Goal: Task Accomplishment & Management: Use online tool/utility

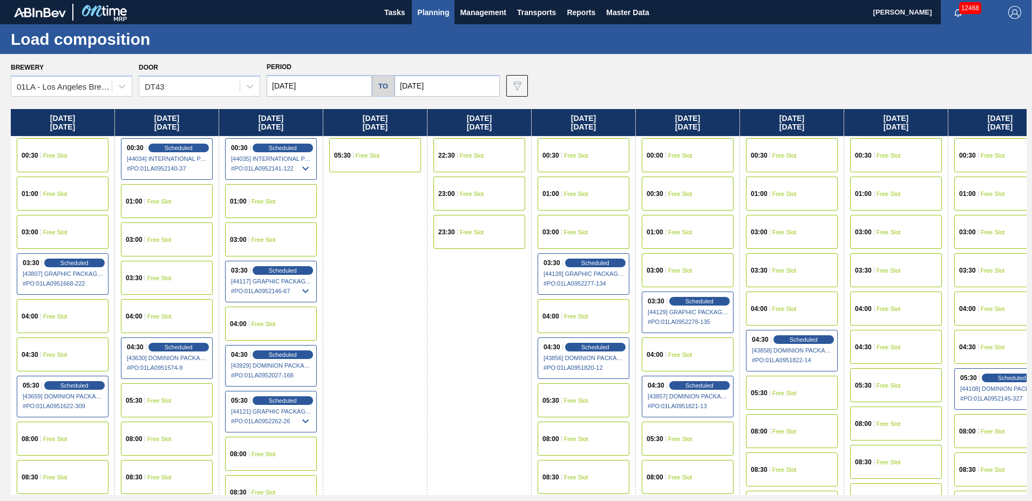
click at [439, 17] on span "Planning" at bounding box center [433, 12] width 32 height 13
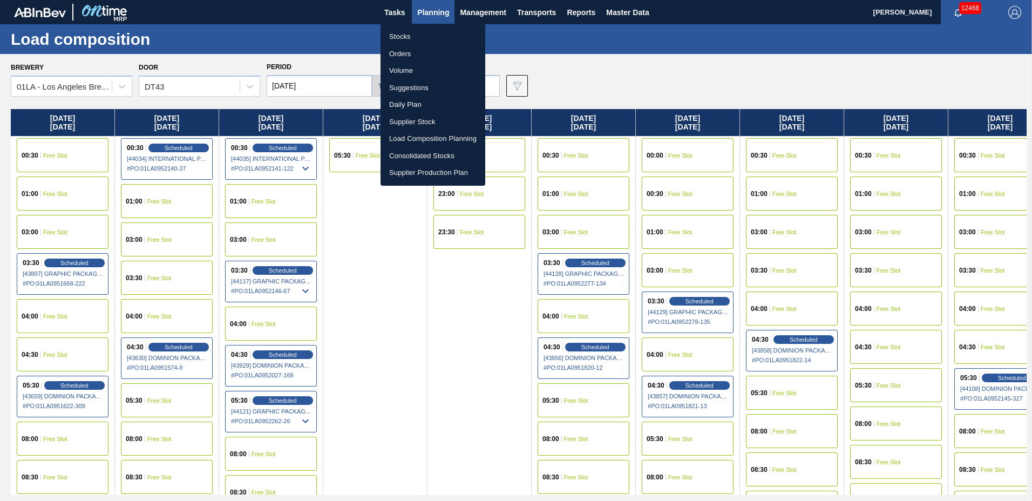
click at [417, 140] on li "Load Composition Planning" at bounding box center [433, 138] width 105 height 17
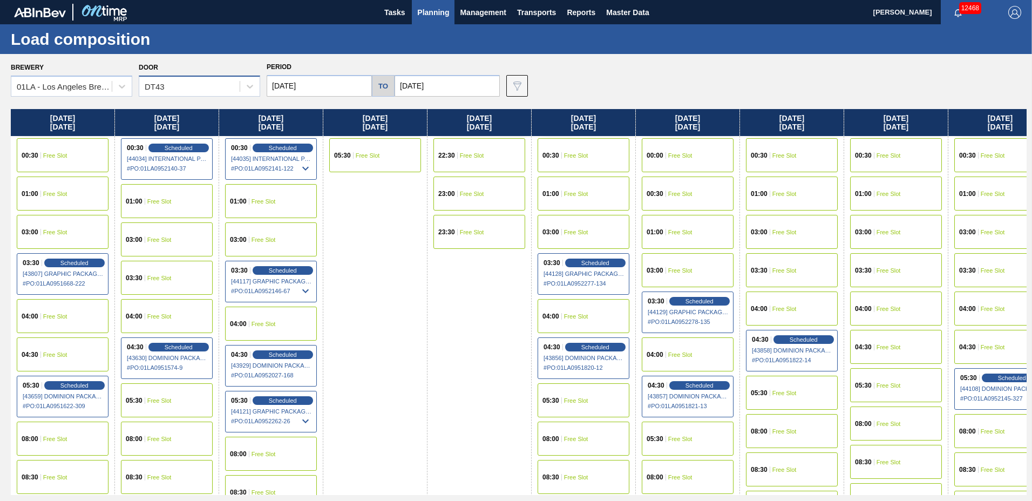
click at [213, 94] on div "DT43" at bounding box center [189, 87] width 100 height 16
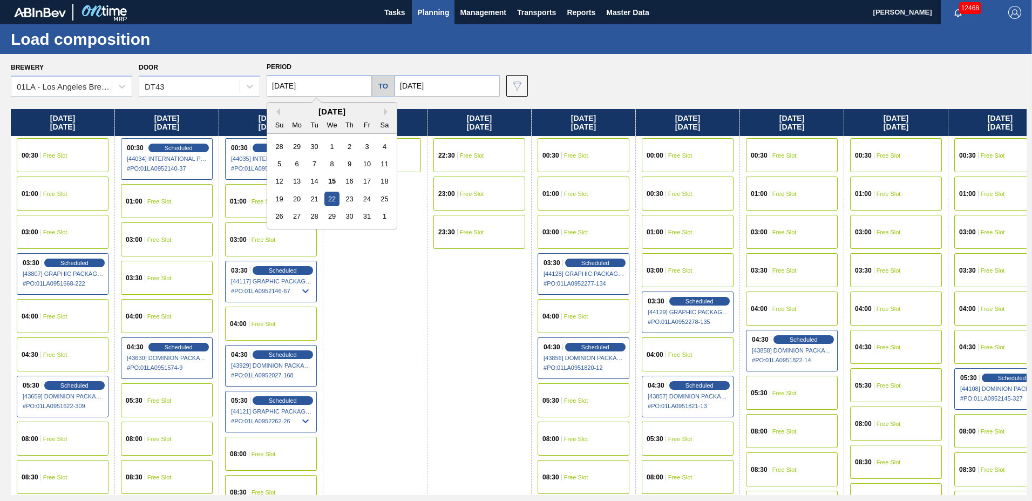
click at [324, 87] on input "[DATE]" at bounding box center [319, 86] width 105 height 22
click at [384, 111] on button "Next Month" at bounding box center [388, 112] width 8 height 8
click at [330, 179] on div "12" at bounding box center [331, 181] width 15 height 15
type input "[DATE]"
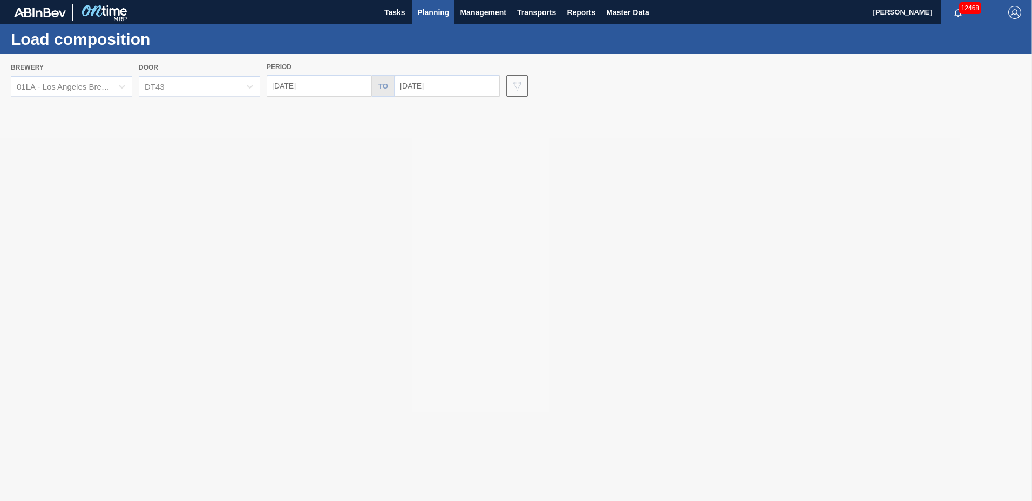
click at [446, 80] on div at bounding box center [516, 277] width 1032 height 447
click at [447, 80] on div at bounding box center [516, 277] width 1032 height 447
click at [441, 88] on div at bounding box center [516, 277] width 1032 height 447
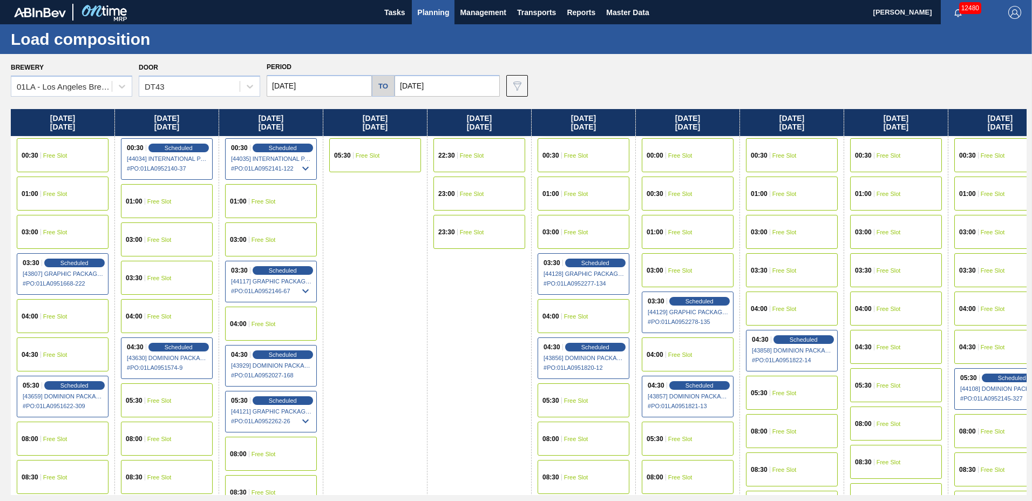
click at [340, 87] on input "[DATE]" at bounding box center [319, 86] width 105 height 22
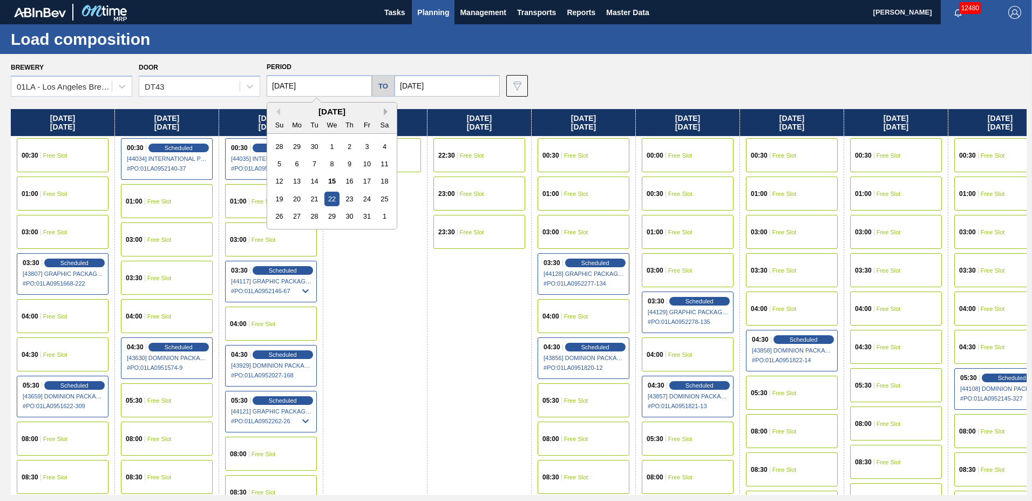
click at [386, 114] on button "Next Month" at bounding box center [388, 112] width 8 height 8
click at [296, 183] on div "10" at bounding box center [297, 181] width 15 height 15
type input "11/10/2025"
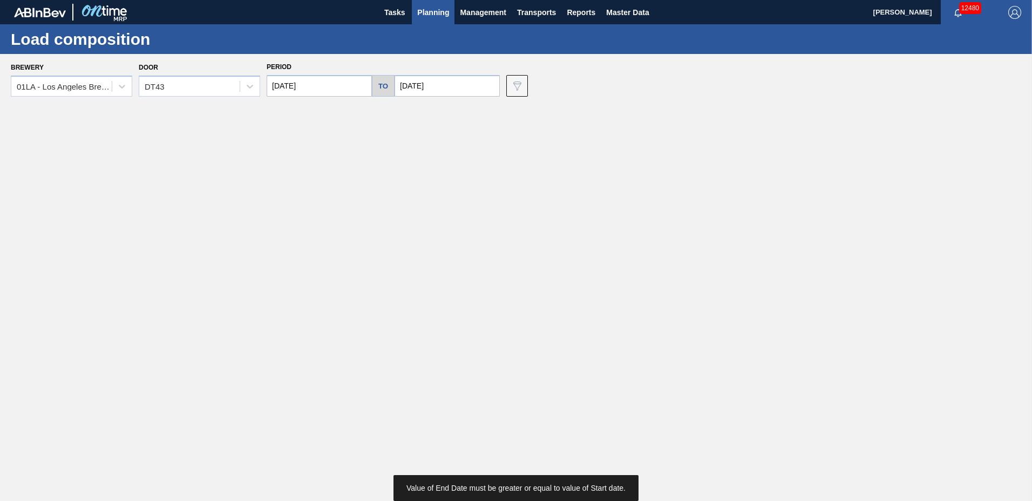
click at [456, 78] on input "[DATE]" at bounding box center [447, 86] width 105 height 22
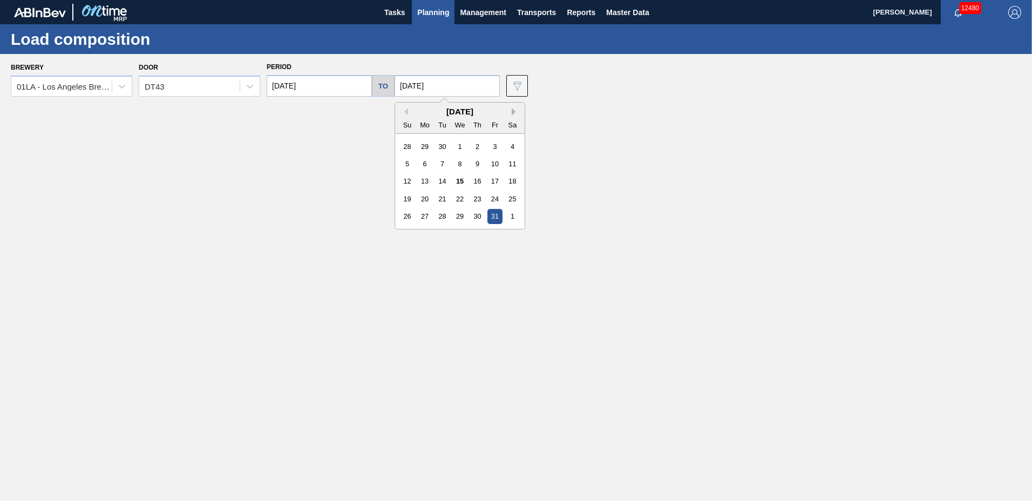
click at [512, 112] on button "Next Month" at bounding box center [516, 112] width 8 height 8
click at [479, 199] on div "20" at bounding box center [477, 199] width 15 height 15
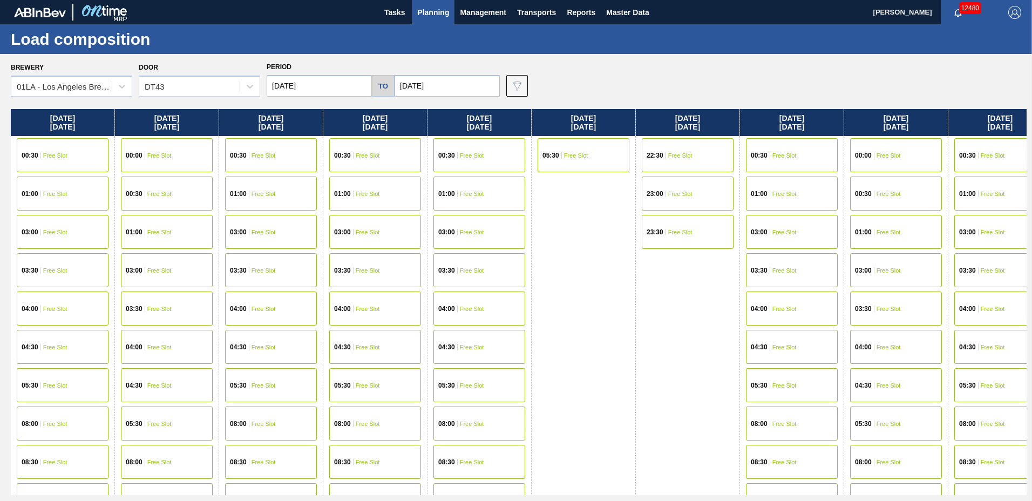
click at [443, 89] on input "11/20/2025" at bounding box center [447, 86] width 105 height 22
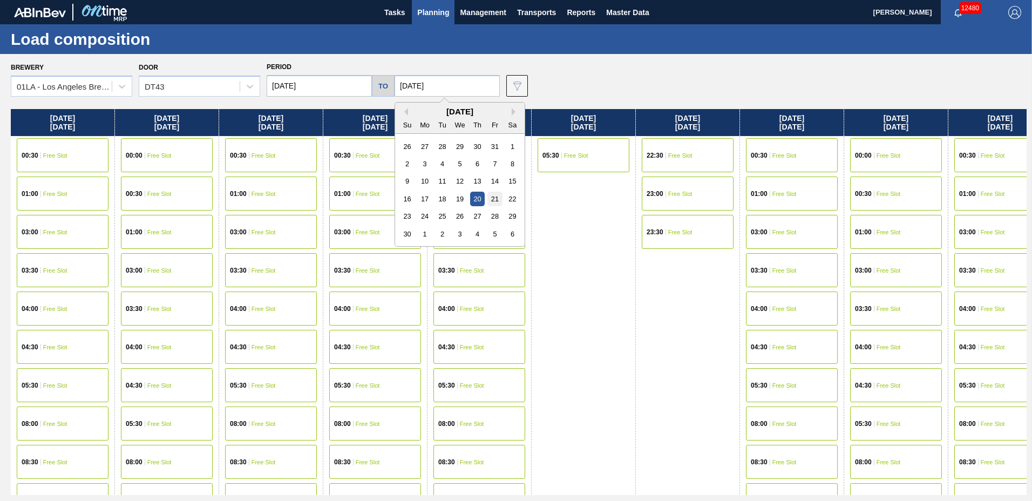
click at [490, 200] on div "21" at bounding box center [494, 199] width 15 height 15
type input "11/21/2025"
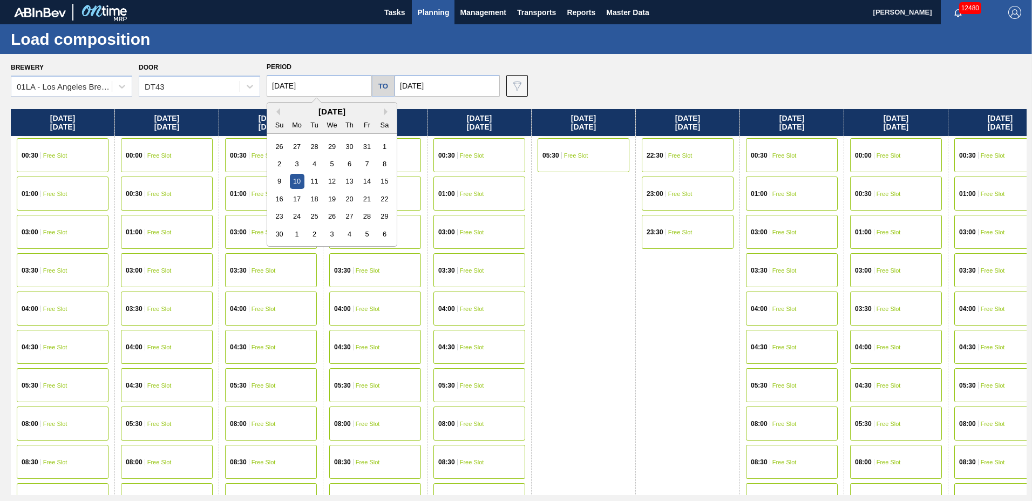
click at [336, 83] on input "11/10/2025" at bounding box center [319, 86] width 105 height 22
click at [346, 175] on div "13" at bounding box center [349, 181] width 15 height 15
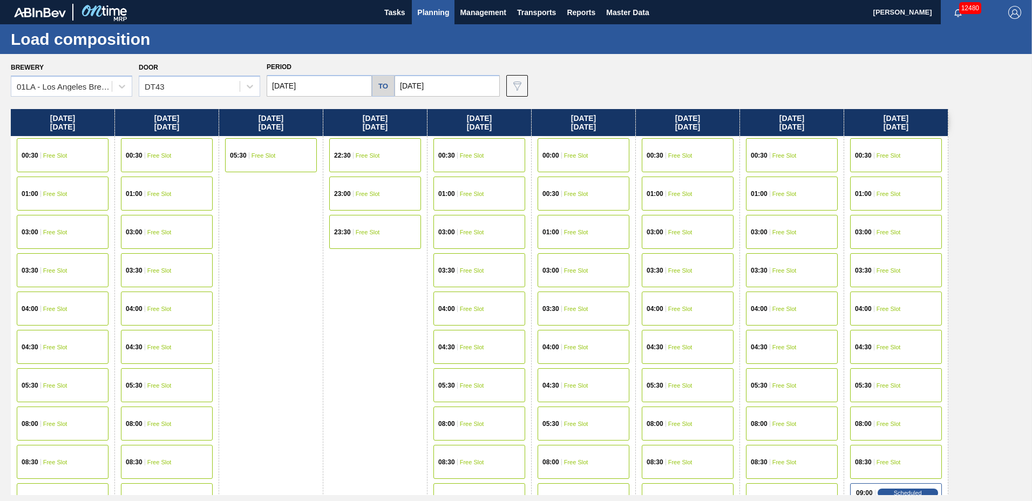
click at [305, 87] on input "11/13/2025" at bounding box center [319, 86] width 105 height 22
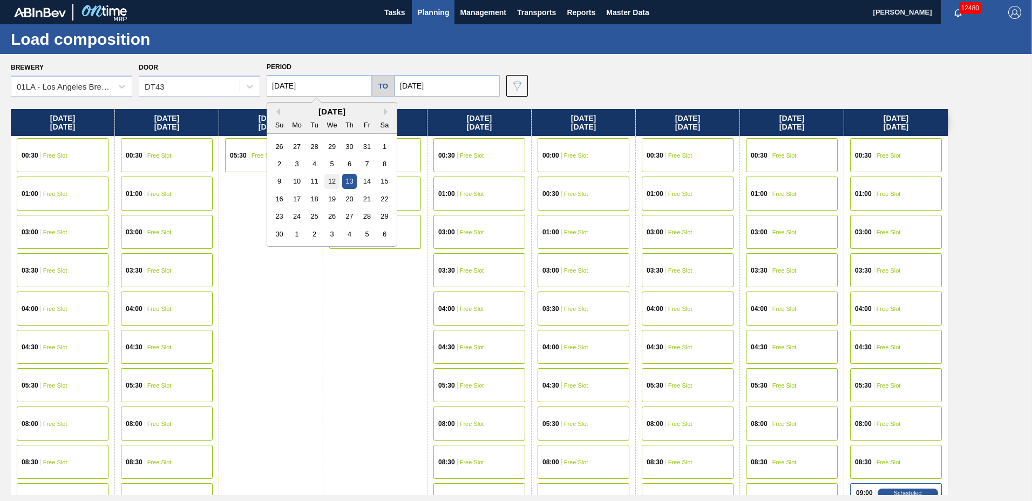
click at [326, 181] on div "12" at bounding box center [331, 181] width 15 height 15
type input "[DATE]"
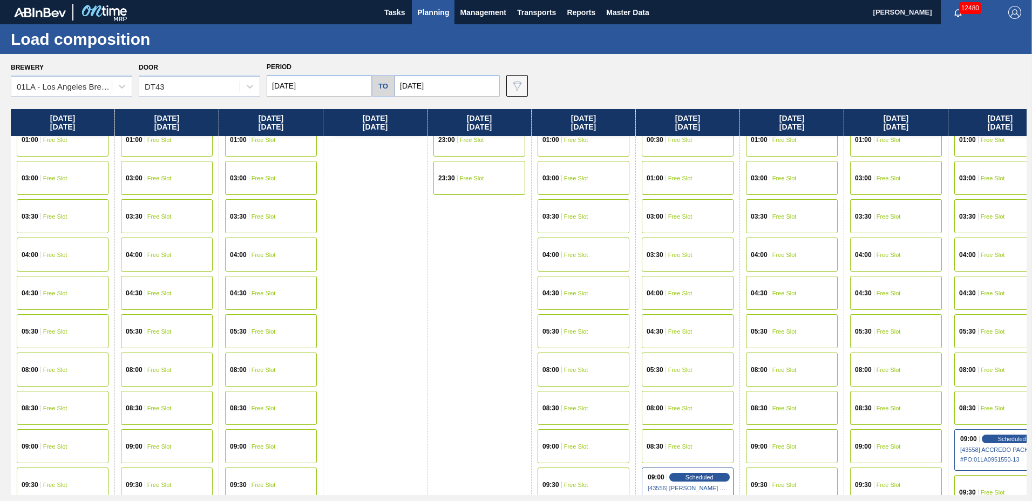
scroll to position [162, 0]
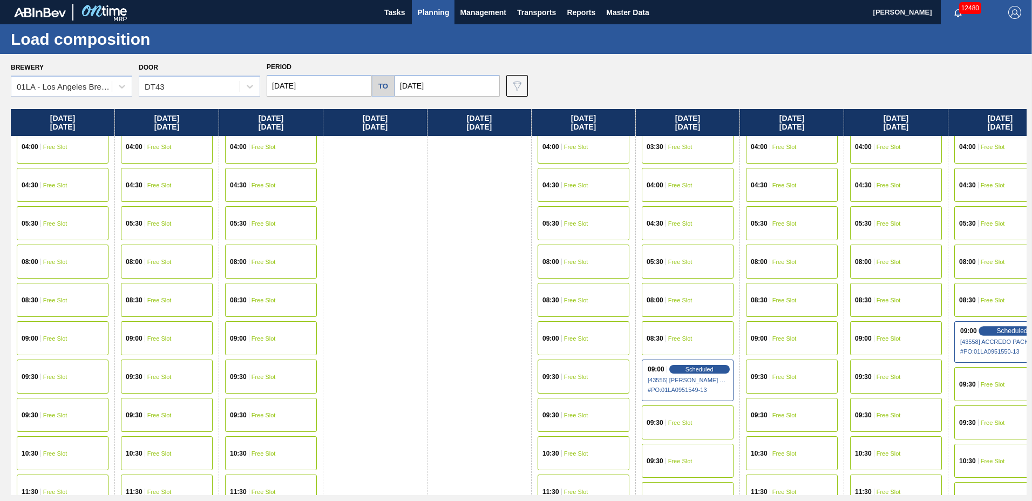
click at [994, 334] on div "Scheduled" at bounding box center [1012, 331] width 66 height 10
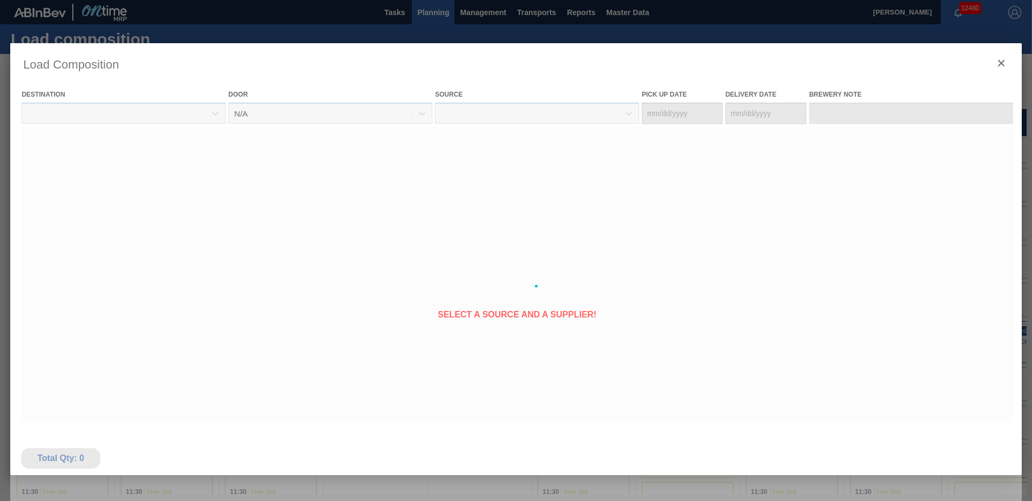
type Date "11/18/2025"
type Date "11/21/2025"
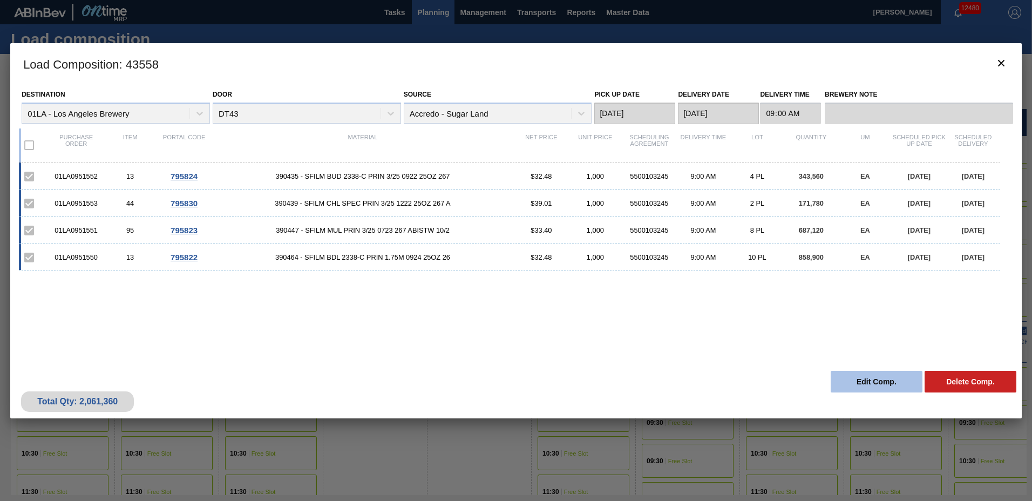
click at [860, 383] on button "Edit Comp." at bounding box center [877, 382] width 92 height 22
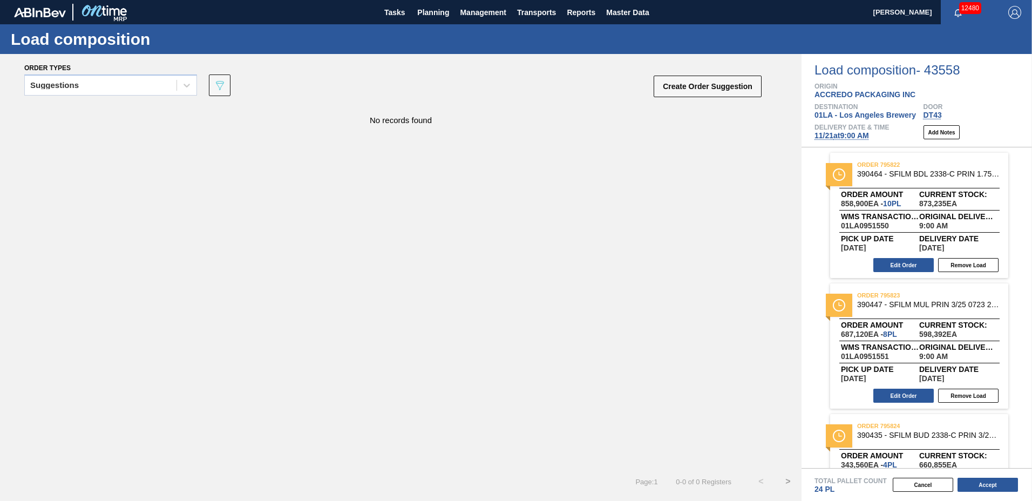
click at [833, 137] on span "11/21 at 9:00 AM" at bounding box center [842, 135] width 55 height 9
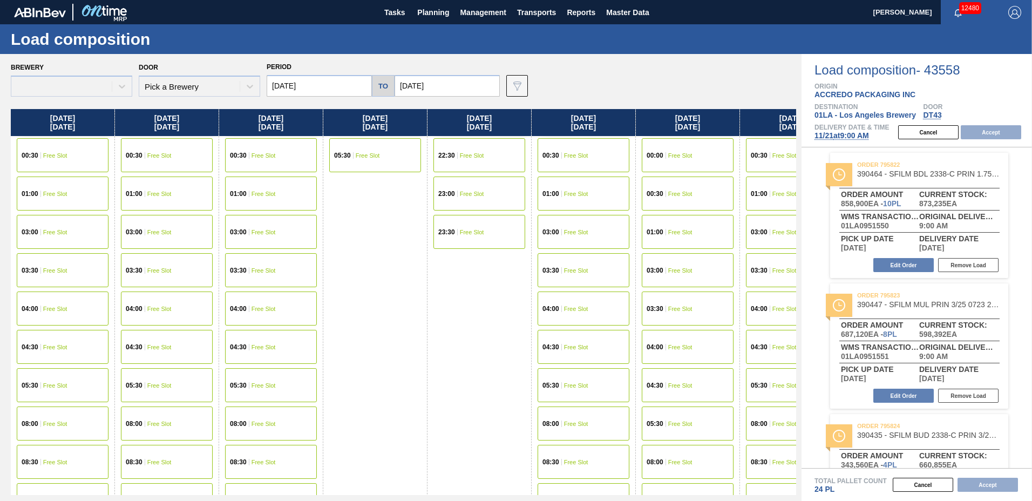
type input "11/21/2025"
type input "11/28/2025"
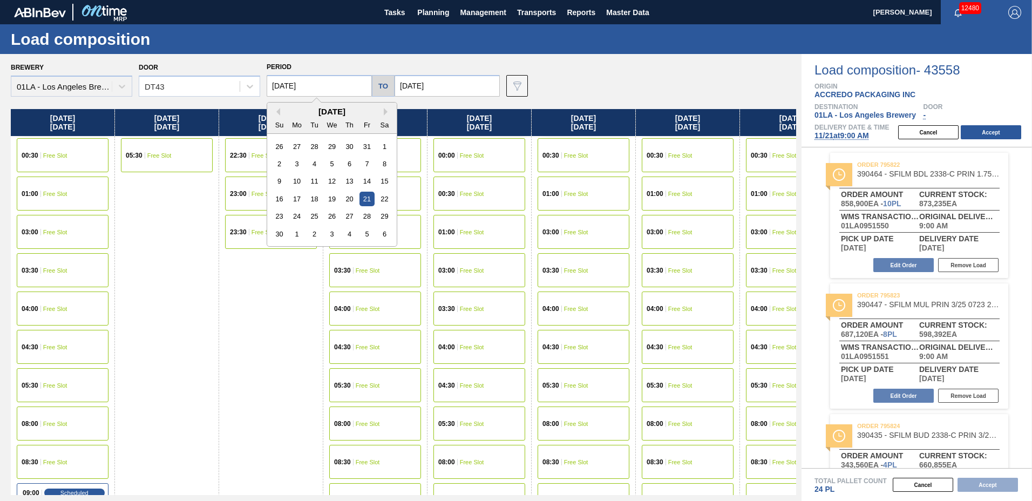
click at [283, 85] on input "11/21/2025" at bounding box center [319, 86] width 105 height 22
click at [332, 184] on div "12" at bounding box center [331, 181] width 15 height 15
type input "[DATE]"
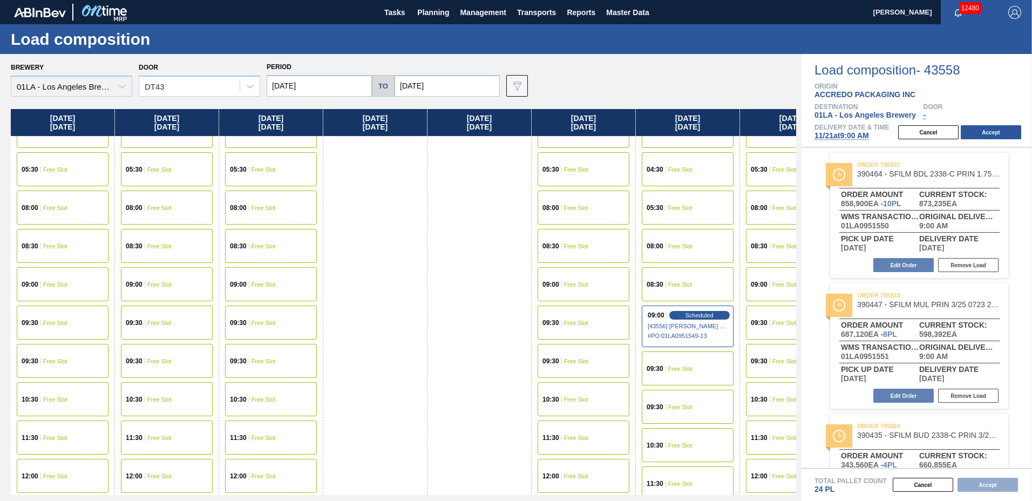
scroll to position [378, 0]
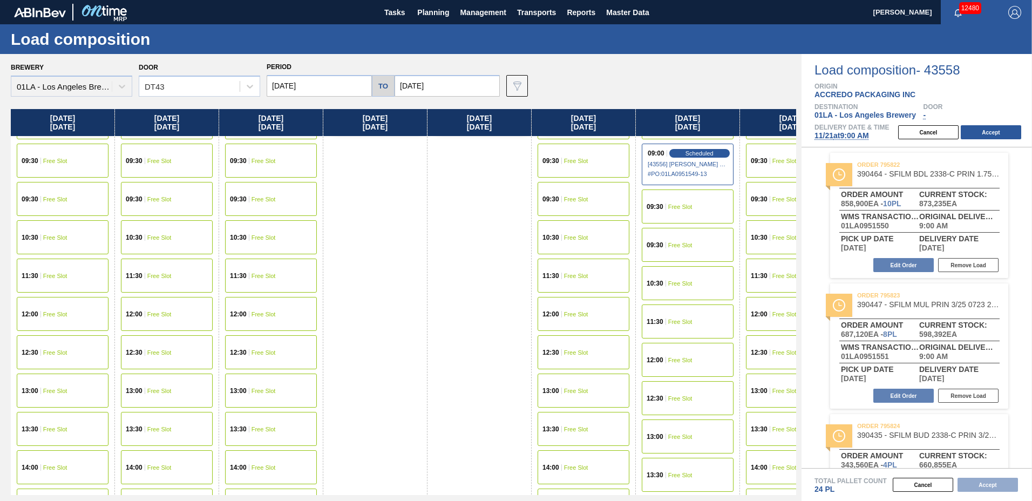
click at [62, 315] on span "Free Slot" at bounding box center [55, 314] width 24 height 6
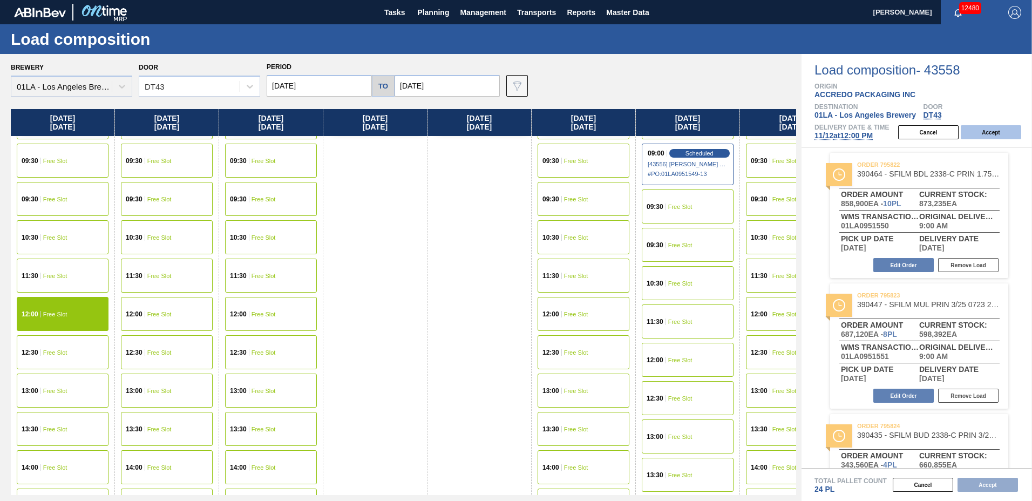
click at [972, 131] on button "Accept" at bounding box center [991, 132] width 60 height 14
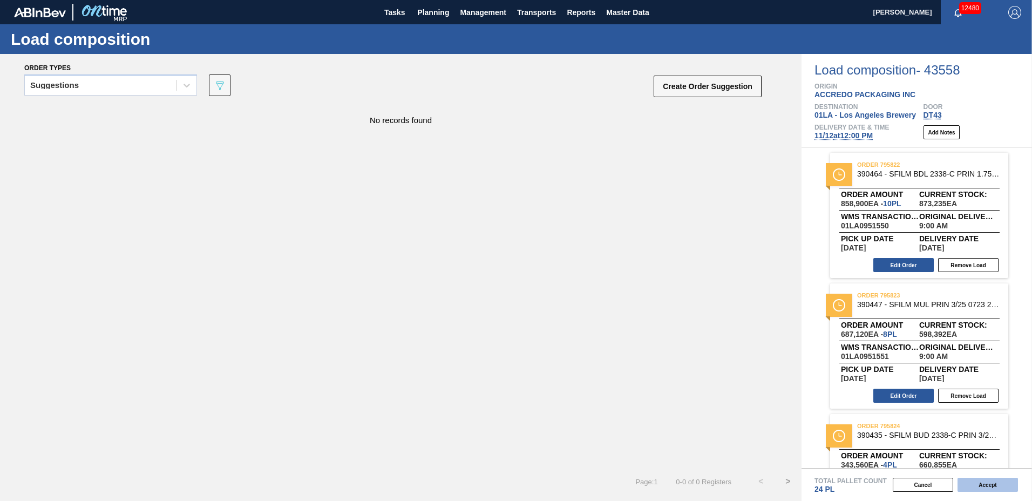
click at [984, 483] on button "Accept" at bounding box center [988, 485] width 60 height 14
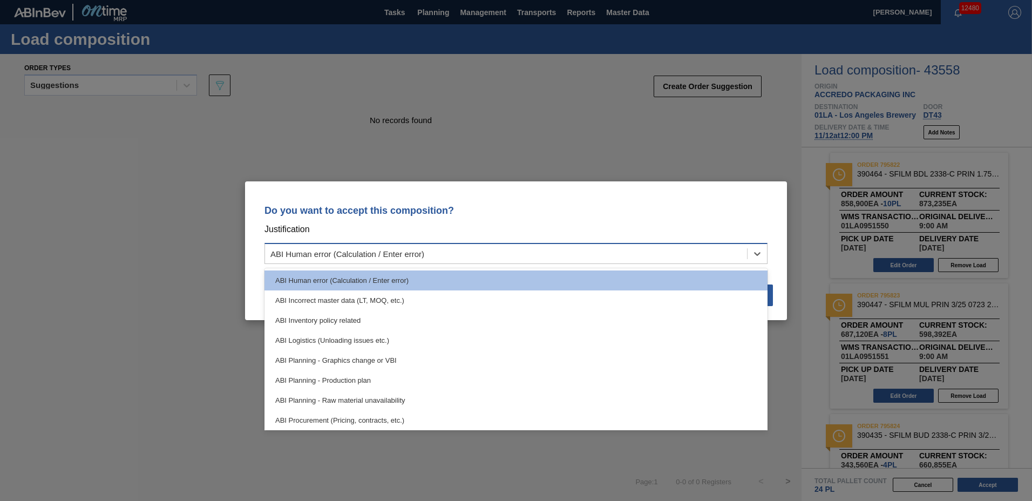
click at [491, 248] on div "ABI Human error (Calculation / Enter error)" at bounding box center [506, 254] width 482 height 16
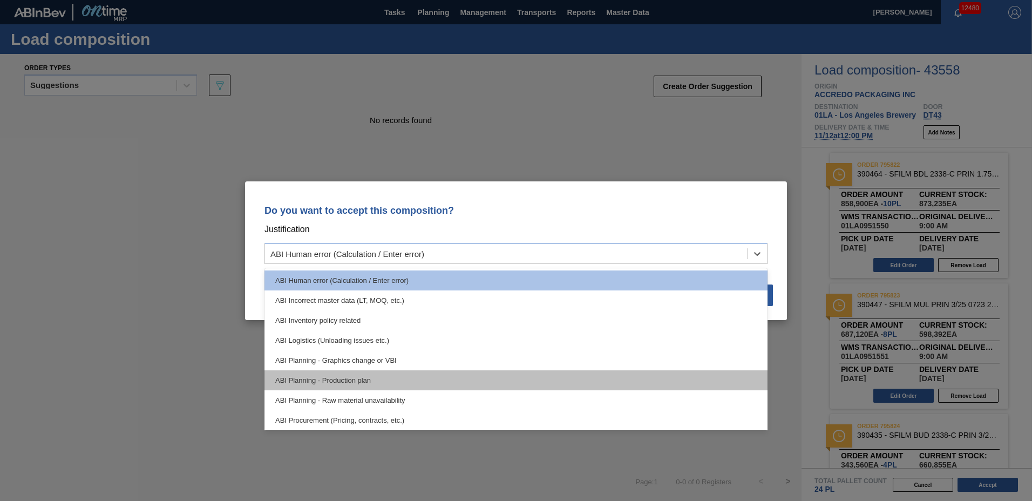
click at [390, 383] on div "ABI Planning - Production plan" at bounding box center [516, 380] width 503 height 20
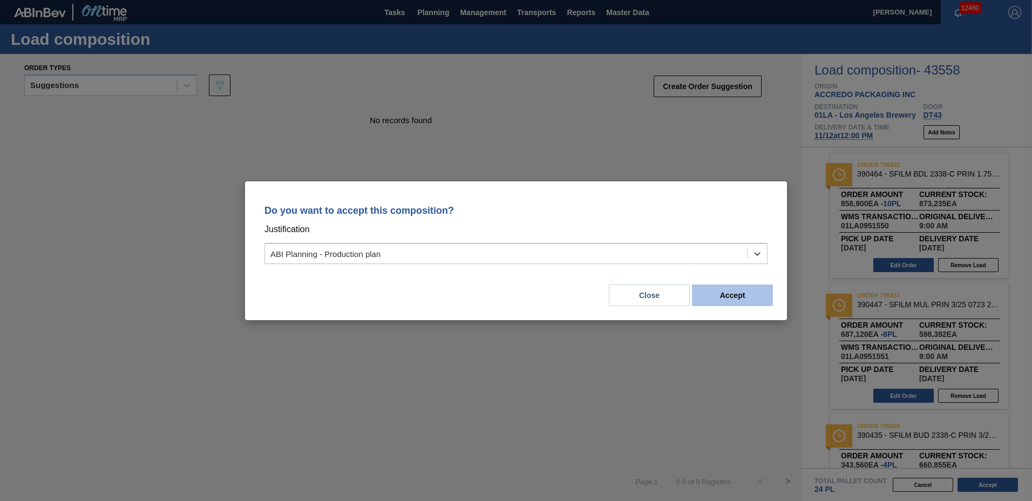
click at [740, 293] on button "Accept" at bounding box center [732, 295] width 81 height 22
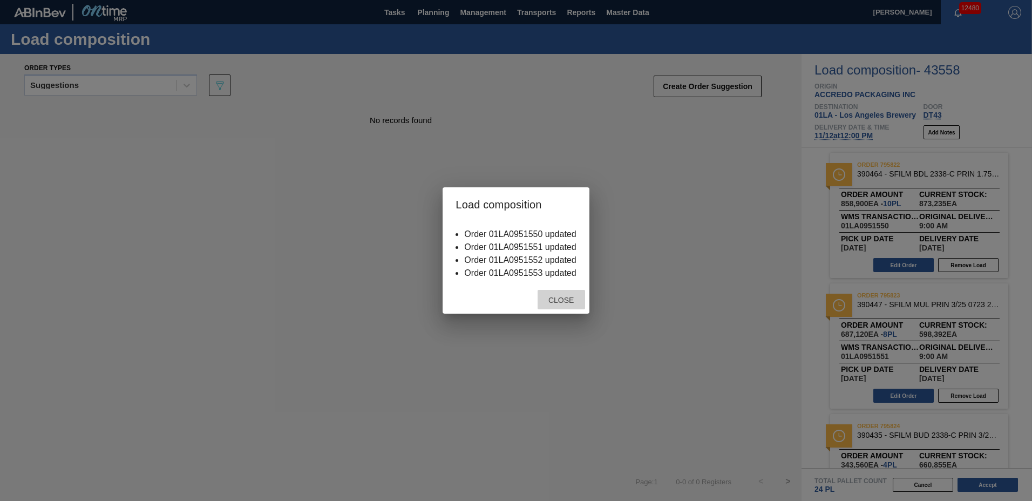
click at [565, 303] on span "Close" at bounding box center [561, 300] width 43 height 9
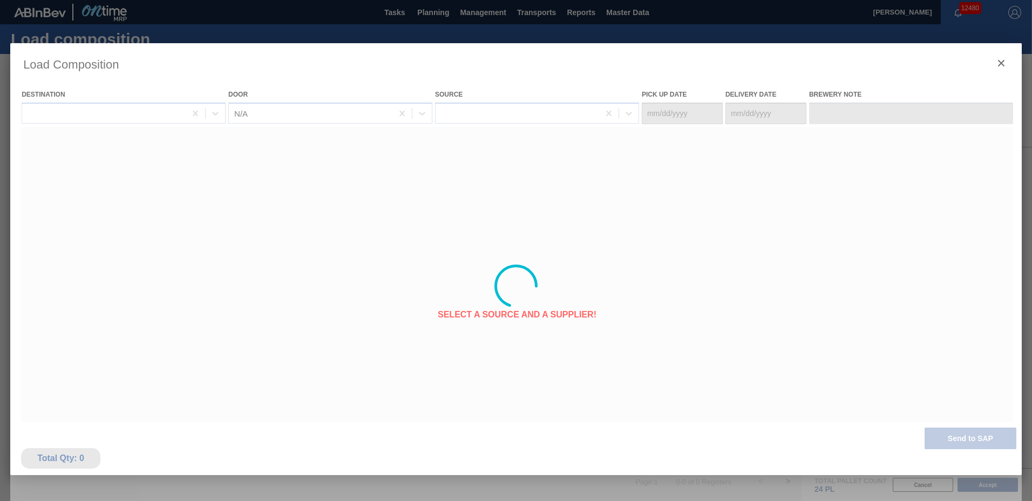
type Date "11/09/2025"
type Date "[DATE]"
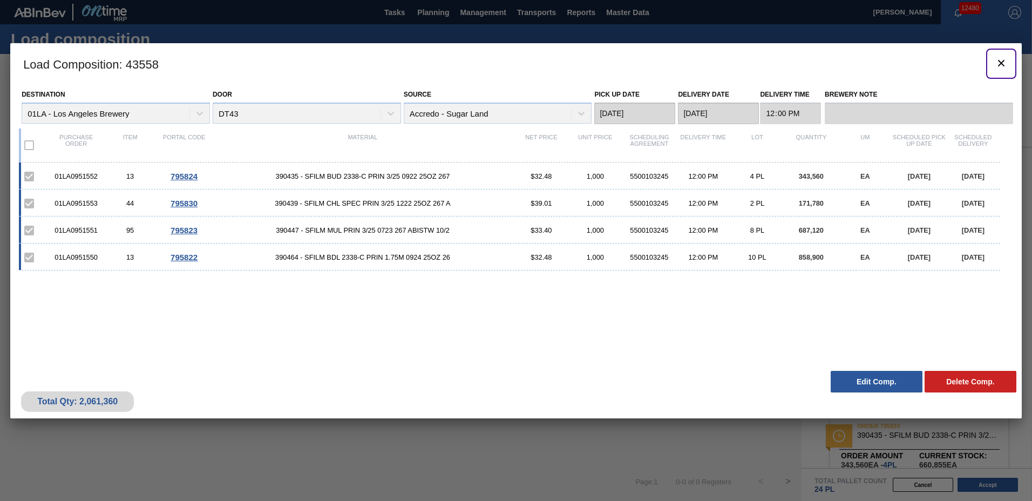
click at [1000, 64] on icon "botão de ícone" at bounding box center [1001, 63] width 6 height 6
